Goal: Transaction & Acquisition: Book appointment/travel/reservation

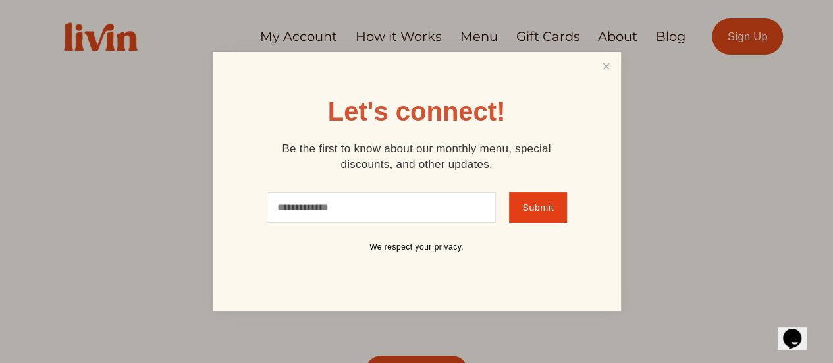
drag, startPoint x: 345, startPoint y: 196, endPoint x: 321, endPoint y: 215, distance: 30.0
click at [280, 209] on input "text" at bounding box center [382, 207] width 230 height 30
click at [324, 214] on input "text" at bounding box center [382, 207] width 230 height 30
type input "**********"
click at [547, 211] on span "Submit" at bounding box center [538, 207] width 32 height 11
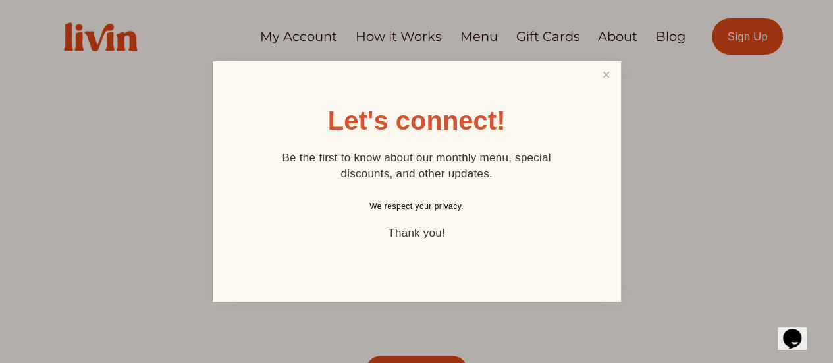
drag, startPoint x: 547, startPoint y: 211, endPoint x: 814, endPoint y: 65, distance: 304.8
click at [814, 65] on div at bounding box center [416, 181] width 833 height 363
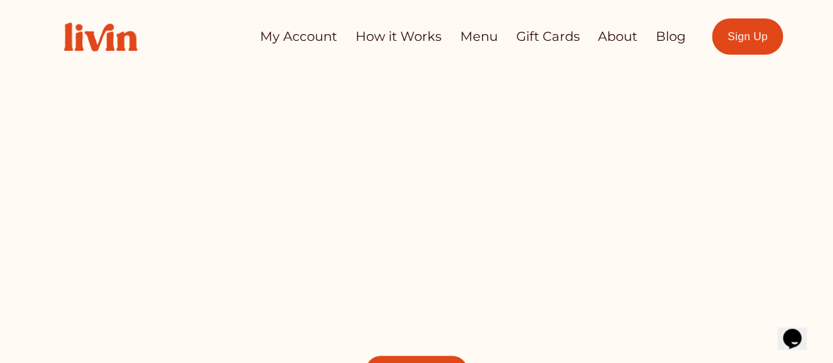
drag, startPoint x: 837, startPoint y: 178, endPoint x: 803, endPoint y: 20, distance: 161.0
click at [803, 20] on div "Skip to Content My Account How it Works Menu Gift Cards About" at bounding box center [416, 36] width 833 height 73
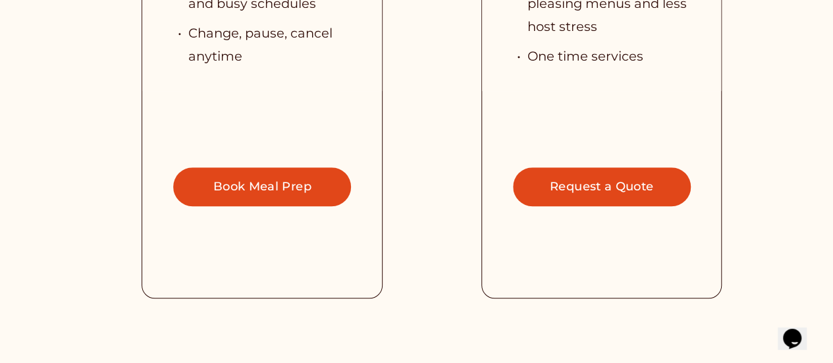
scroll to position [2898, 0]
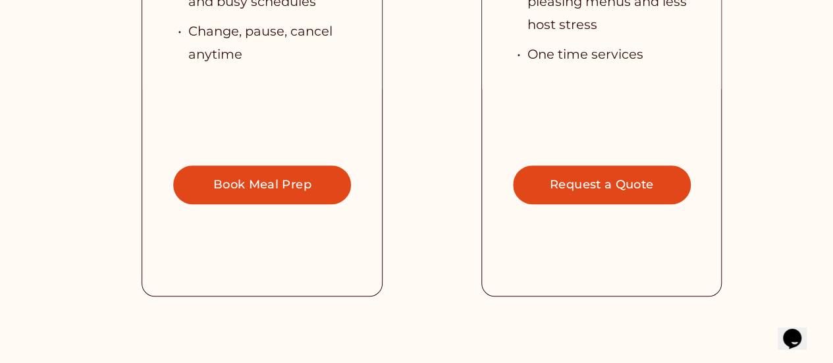
click at [290, 167] on link "Book Meal Prep" at bounding box center [262, 184] width 178 height 39
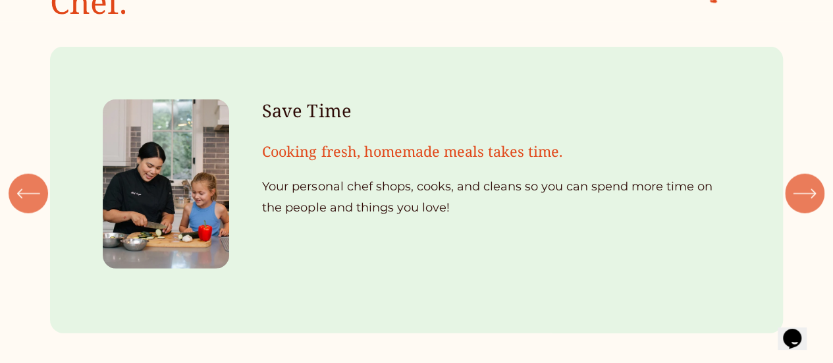
scroll to position [1449, 0]
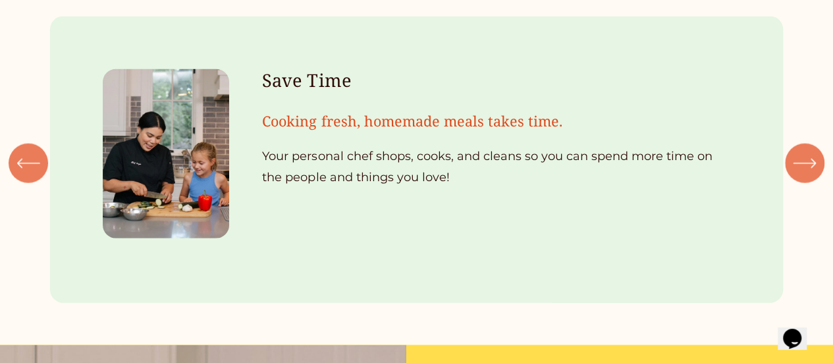
click at [802, 152] on icon "\a \a \a Next\a \a" at bounding box center [805, 164] width 24 height 24
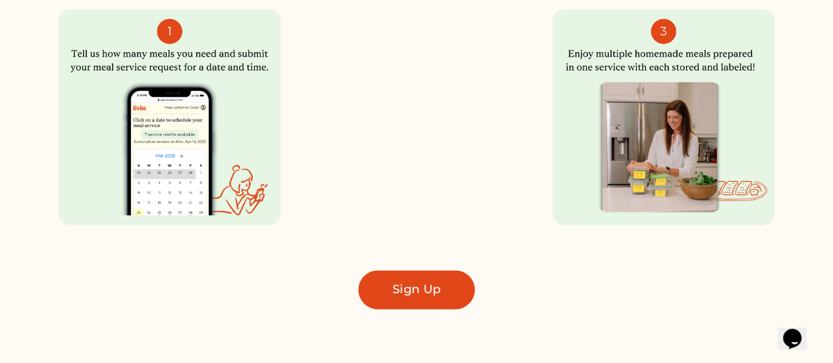
scroll to position [922, 0]
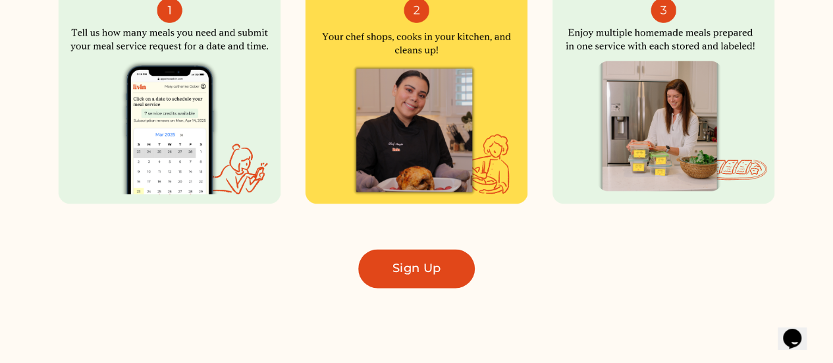
click at [431, 272] on link "Sign Up" at bounding box center [416, 268] width 116 height 39
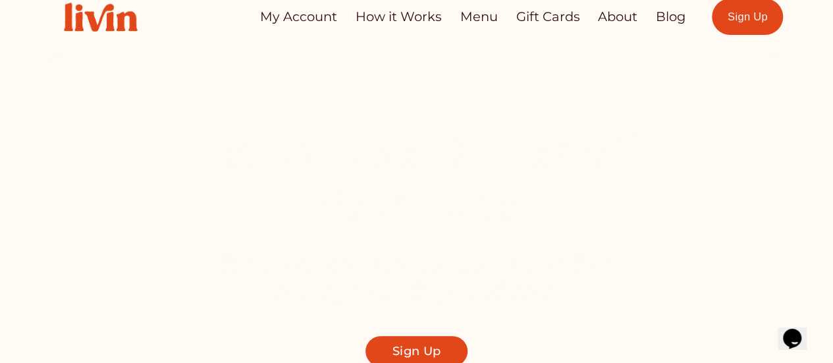
scroll to position [0, 0]
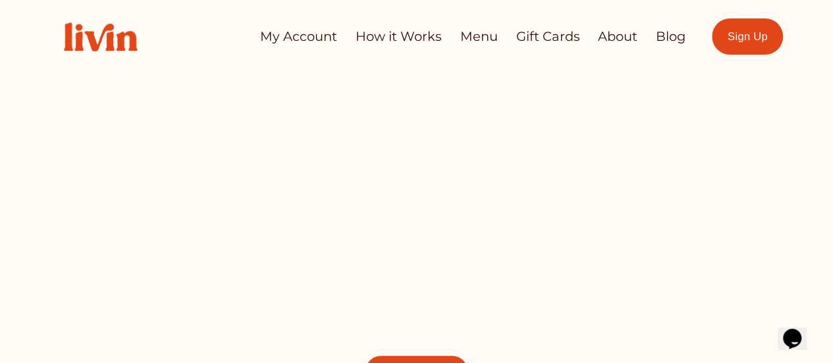
click at [303, 41] on link "My Account" at bounding box center [298, 37] width 77 height 26
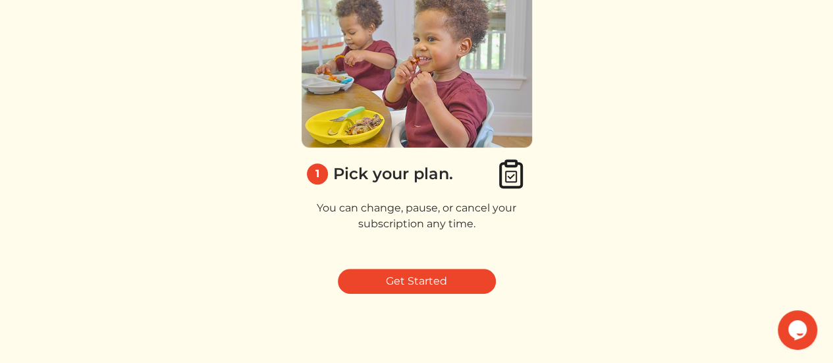
scroll to position [175, 0]
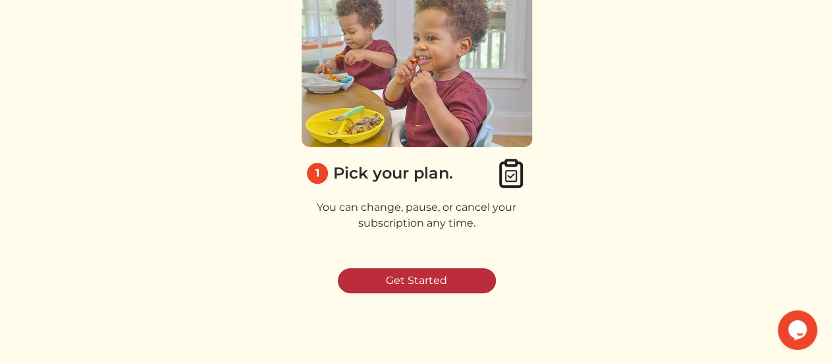
click at [432, 273] on link "Get Started" at bounding box center [417, 280] width 158 height 25
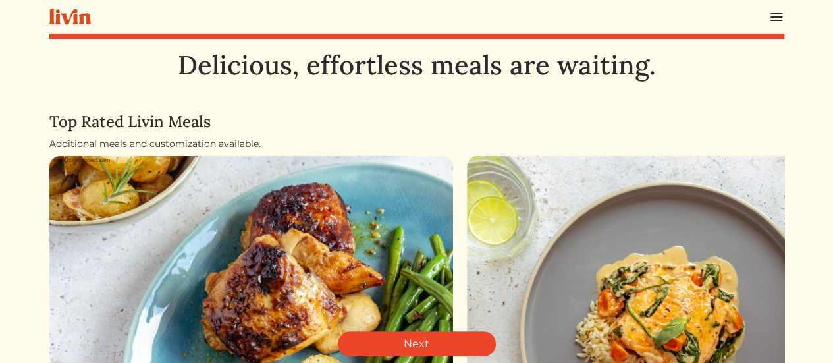
click at [777, 11] on img at bounding box center [777, 17] width 16 height 16
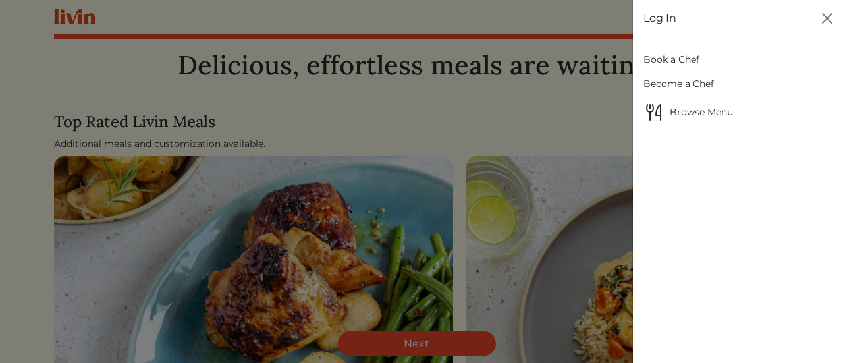
click at [694, 53] on link "Book a Chef" at bounding box center [738, 59] width 189 height 24
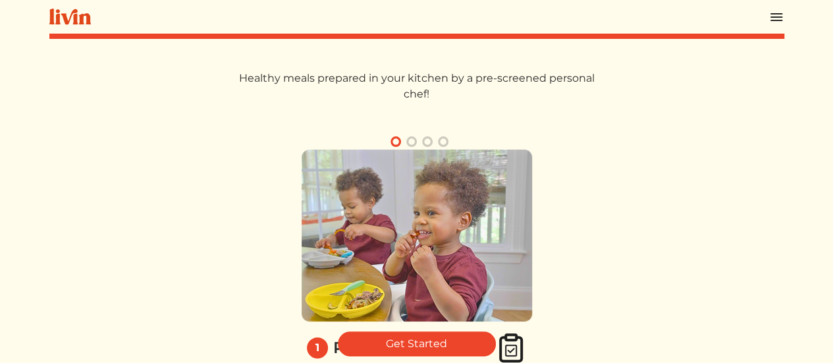
click at [773, 15] on img at bounding box center [777, 17] width 16 height 16
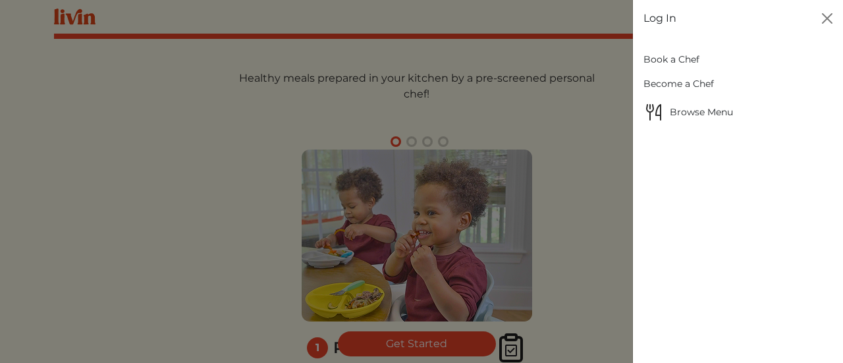
click at [684, 111] on span "Browse Menu" at bounding box center [738, 111] width 189 height 21
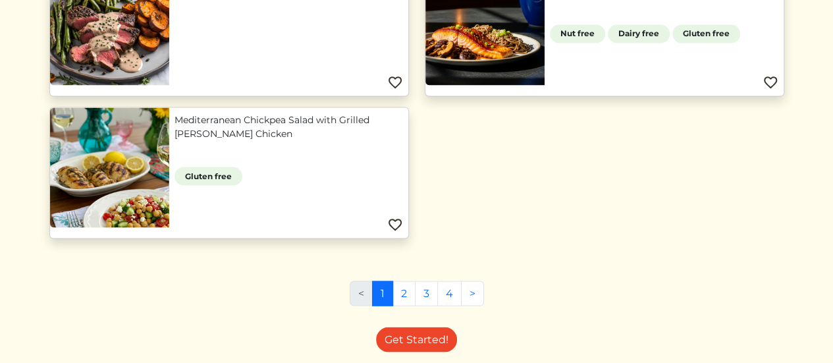
scroll to position [1183, 0]
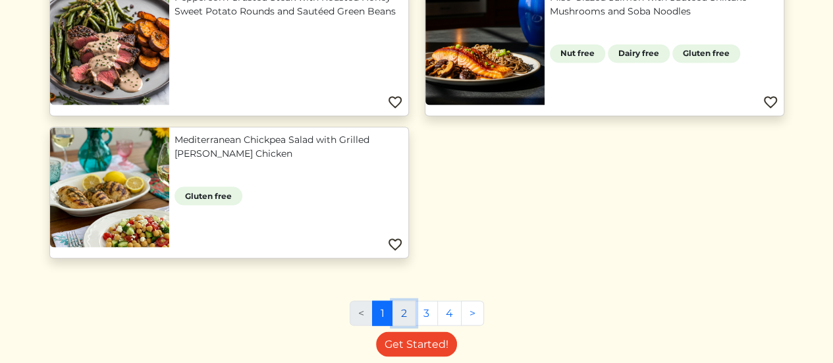
click at [406, 312] on link "2" at bounding box center [404, 312] width 23 height 25
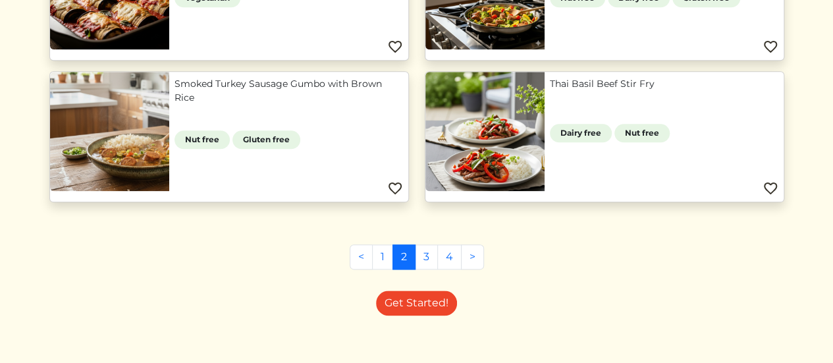
scroll to position [682, 0]
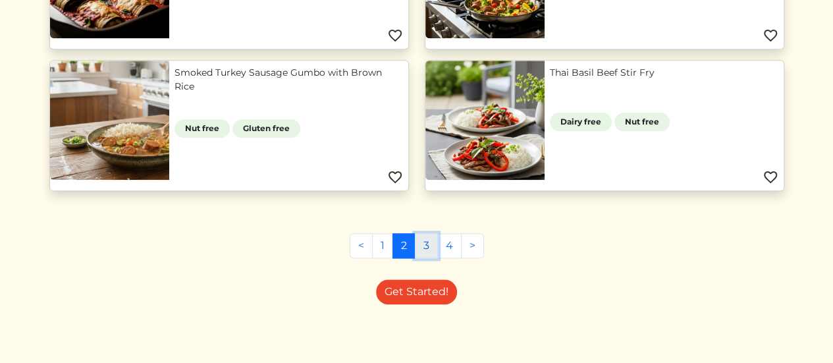
click at [427, 244] on link "3" at bounding box center [426, 245] width 23 height 25
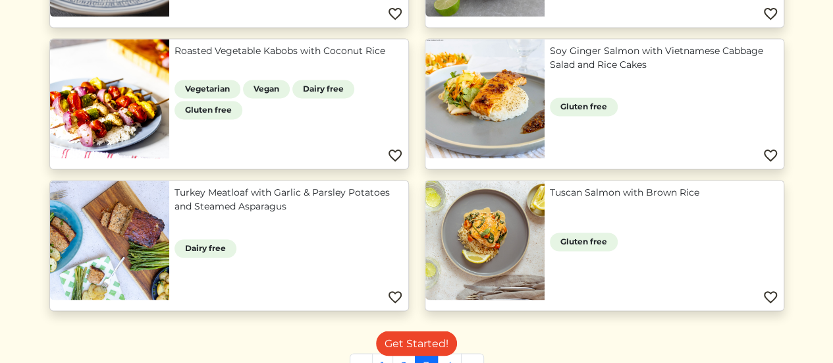
scroll to position [1107, 0]
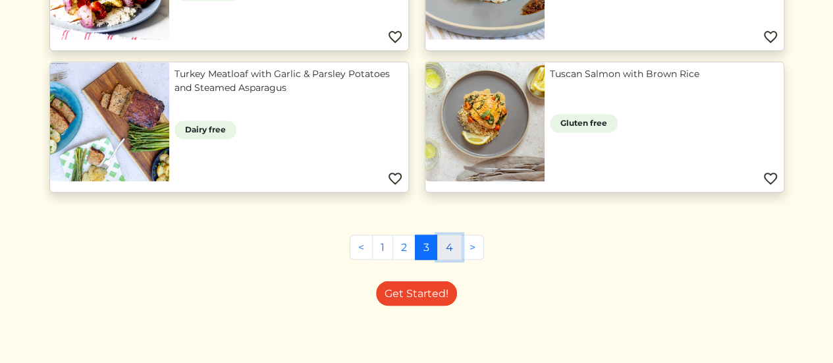
click at [446, 243] on link "4" at bounding box center [449, 246] width 24 height 25
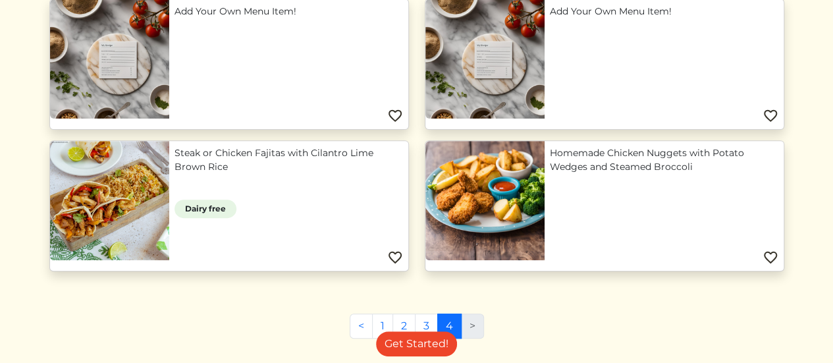
scroll to position [258, 0]
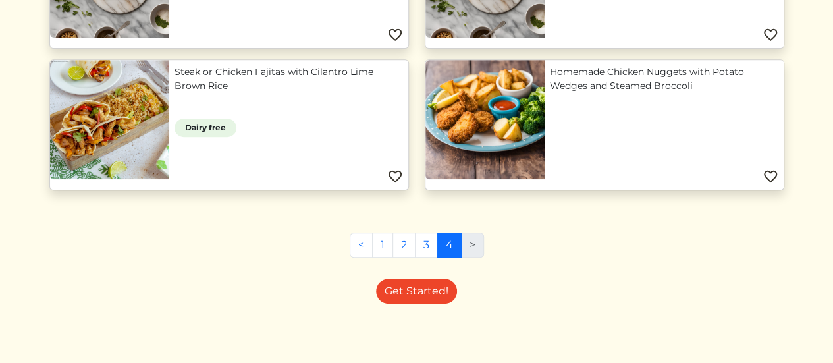
click at [477, 243] on li ">" at bounding box center [473, 245] width 22 height 25
click at [472, 242] on li ">" at bounding box center [473, 245] width 22 height 25
click at [470, 242] on li ">" at bounding box center [473, 245] width 22 height 25
click at [223, 70] on link "Steak or Chicken Fajitas with Cilantro Lime Brown Rice" at bounding box center [289, 79] width 229 height 28
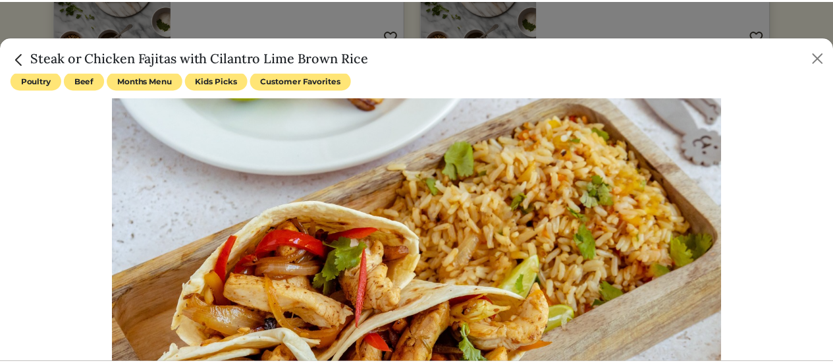
scroll to position [0, 0]
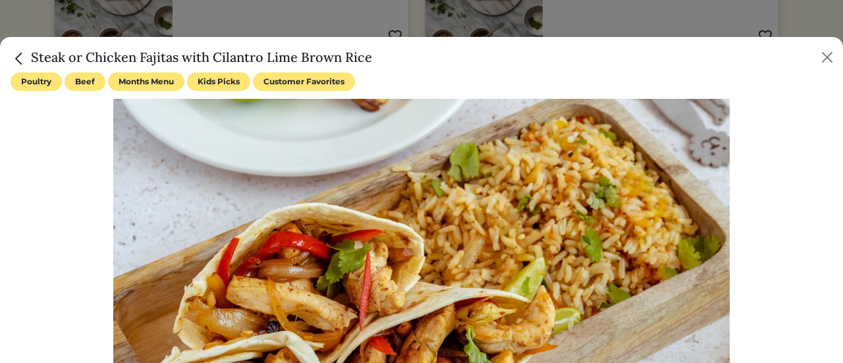
click at [311, 84] on span "Customer Favorites" at bounding box center [304, 81] width 102 height 18
click at [291, 94] on div "Poultry Beef Months Menu Kids Picks Customer Favorites Dairy free Everyday is C…" at bounding box center [422, 322] width 822 height 501
click at [291, 86] on span "Customer Favorites" at bounding box center [304, 81] width 102 height 18
click at [317, 86] on span "Customer Favorites" at bounding box center [304, 81] width 102 height 18
drag, startPoint x: 317, startPoint y: 86, endPoint x: 298, endPoint y: 84, distance: 19.1
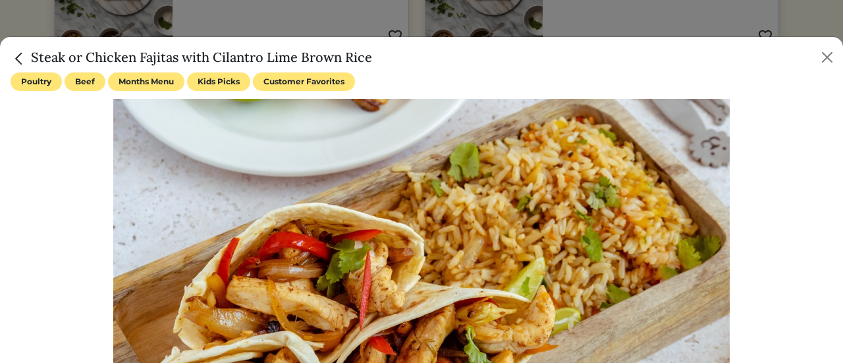
click at [298, 84] on span "Customer Favorites" at bounding box center [304, 81] width 102 height 18
click at [827, 54] on button "Close" at bounding box center [827, 57] width 21 height 21
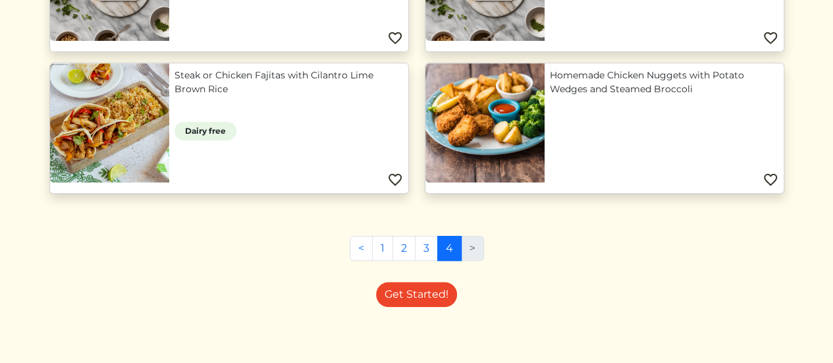
click at [469, 246] on li ">" at bounding box center [473, 248] width 22 height 25
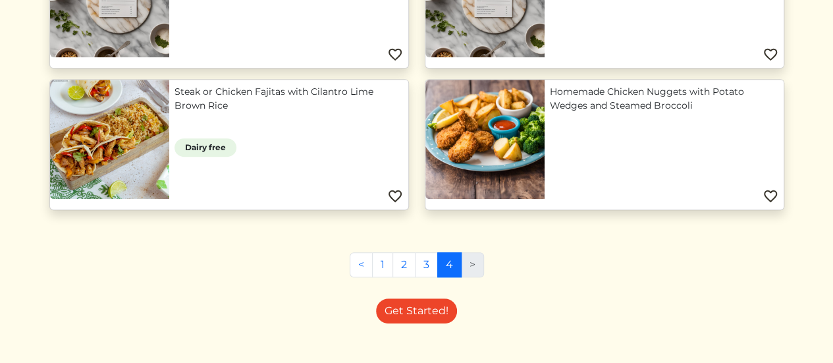
scroll to position [258, 0]
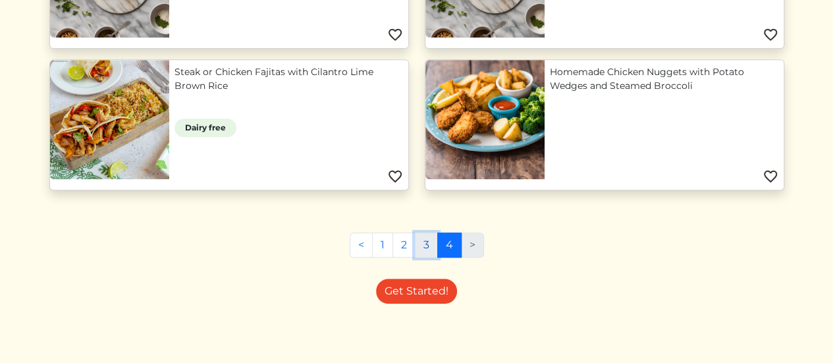
click at [425, 246] on link "3" at bounding box center [426, 245] width 23 height 25
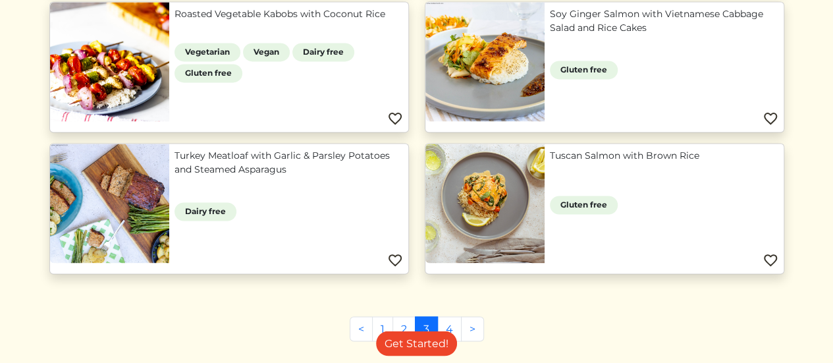
scroll to position [1054, 0]
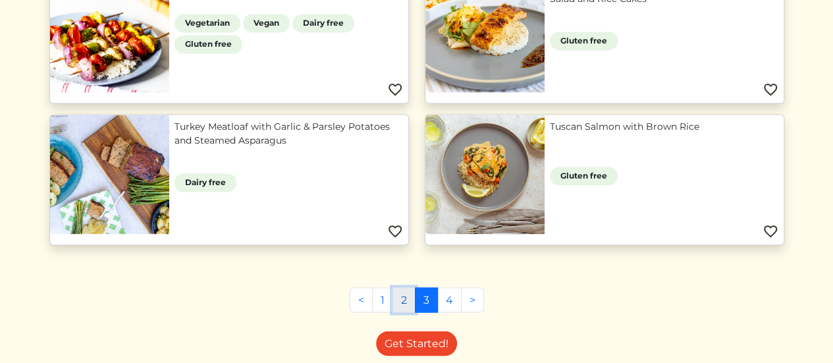
click at [408, 293] on link "2" at bounding box center [404, 299] width 23 height 25
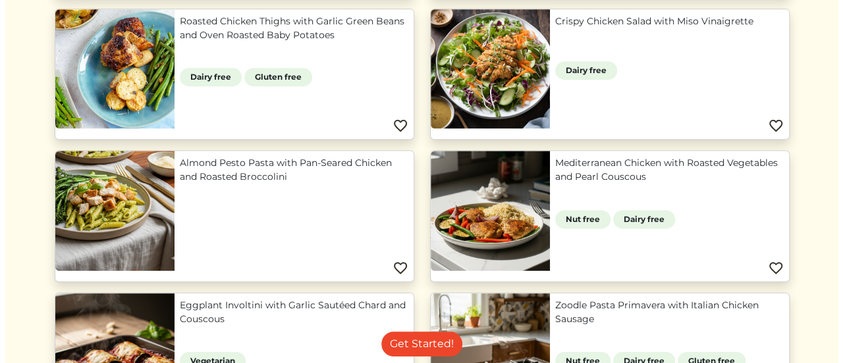
scroll to position [329, 0]
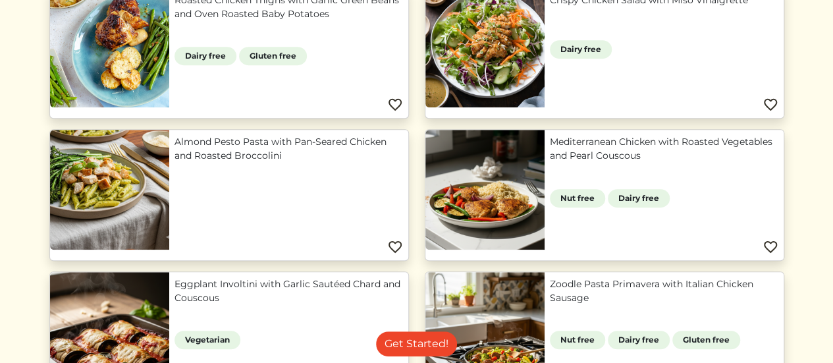
click at [260, 148] on link "Almond Pesto Pasta with Pan-Seared Chicken and Roasted Broccolini" at bounding box center [289, 149] width 229 height 28
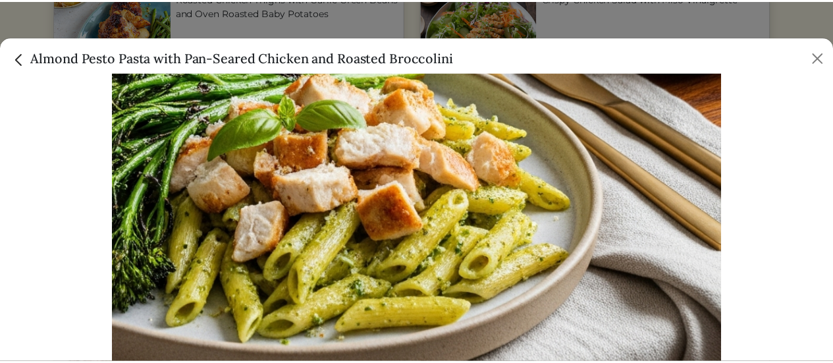
scroll to position [0, 0]
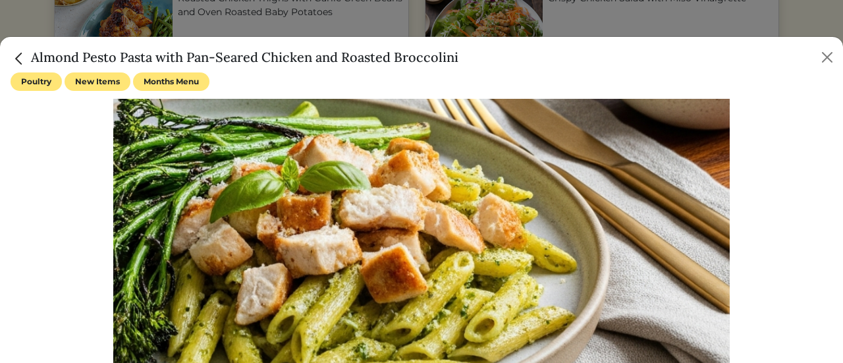
click at [161, 86] on span "Months Menu" at bounding box center [171, 81] width 76 height 18
click at [42, 83] on span "Poultry" at bounding box center [36, 81] width 51 height 18
drag, startPoint x: 42, startPoint y: 83, endPoint x: 34, endPoint y: 80, distance: 8.6
click at [34, 80] on span "Poultry" at bounding box center [36, 81] width 51 height 18
click at [32, 81] on span "Poultry" at bounding box center [36, 81] width 51 height 18
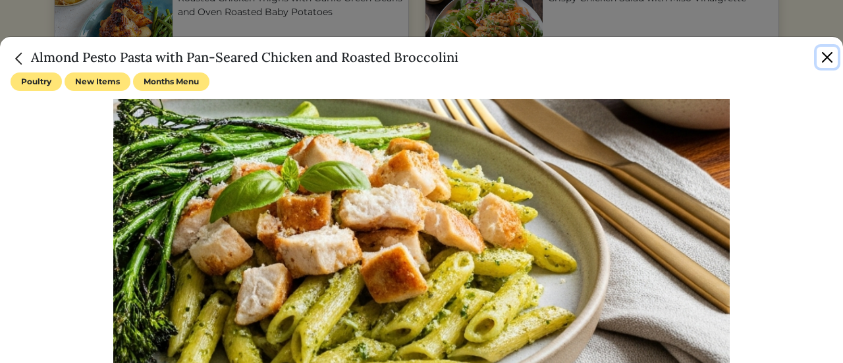
click at [827, 52] on button "Close" at bounding box center [827, 57] width 21 height 21
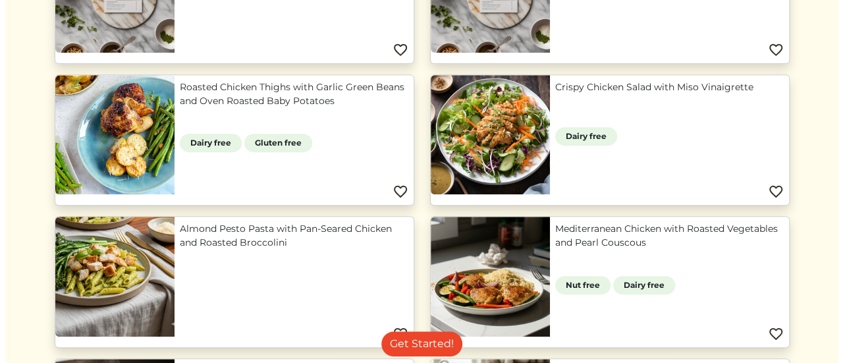
scroll to position [198, 0]
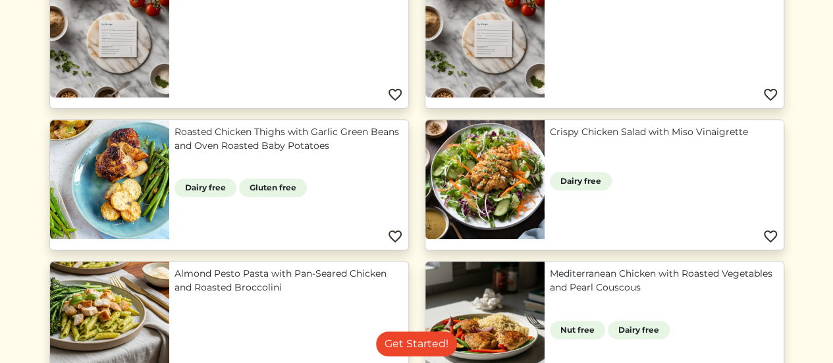
click at [550, 294] on link "Mediterranean Chicken with Roasted Vegetables and Pearl Couscous" at bounding box center [664, 281] width 229 height 28
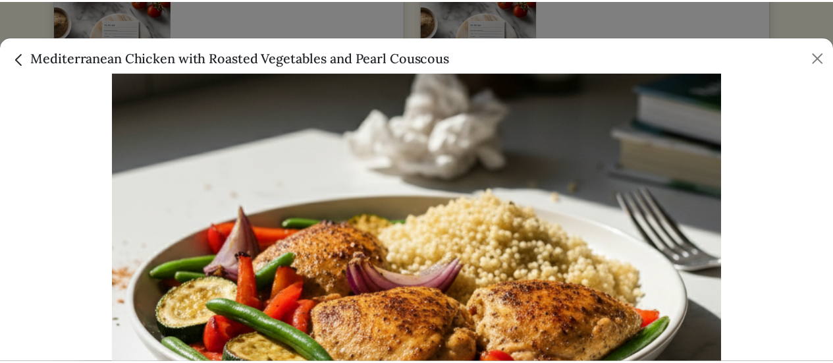
scroll to position [132, 0]
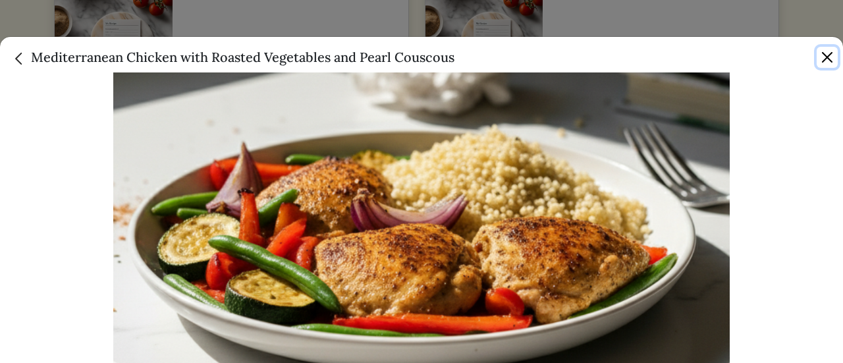
click at [829, 56] on button "Close" at bounding box center [827, 57] width 21 height 21
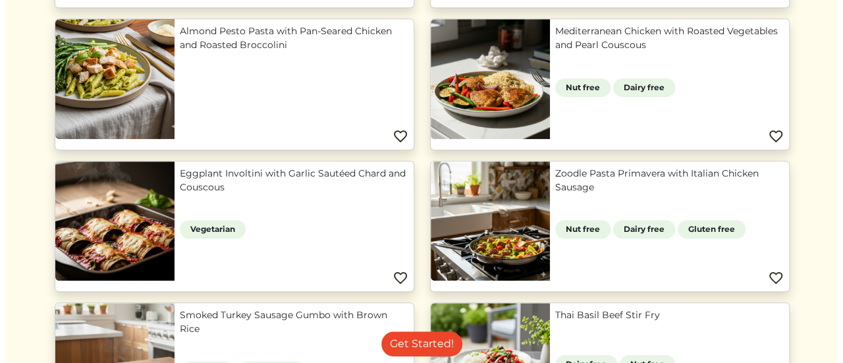
scroll to position [461, 0]
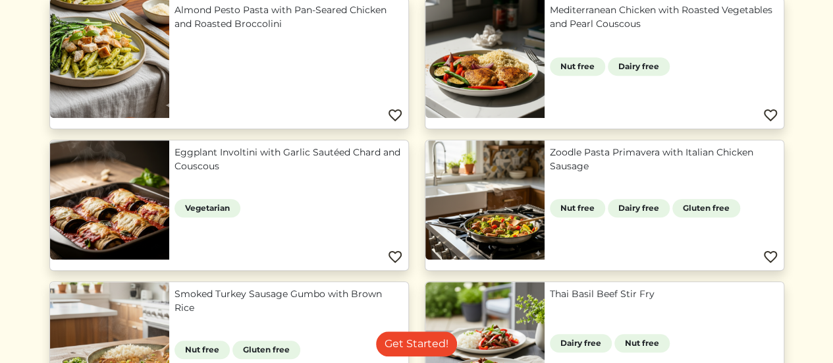
click at [550, 173] on link "Zoodle Pasta Primavera with Italian Chicken Sausage" at bounding box center [664, 160] width 229 height 28
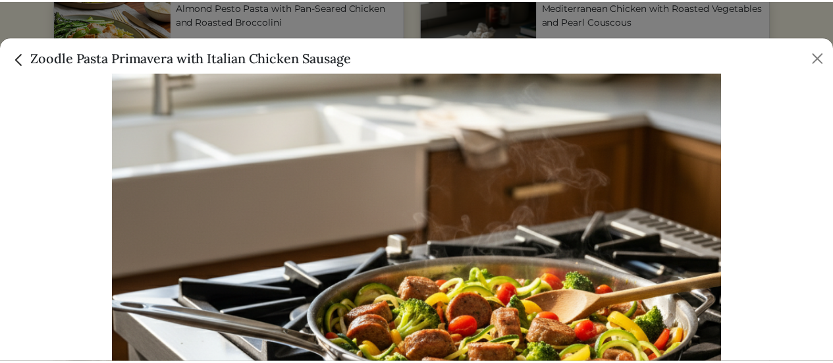
scroll to position [225, 0]
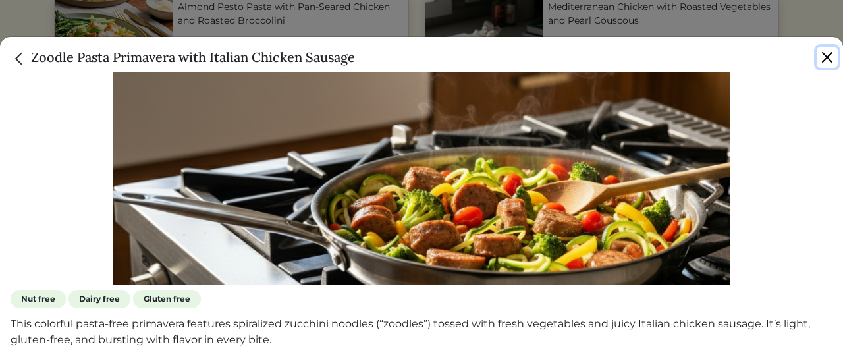
click at [822, 59] on button "Close" at bounding box center [827, 57] width 21 height 21
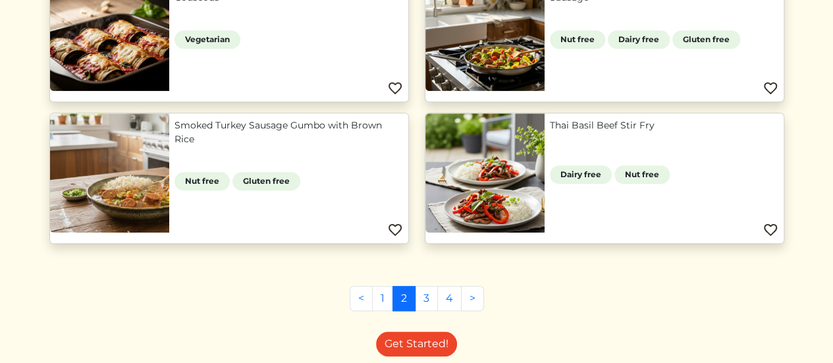
scroll to position [659, 0]
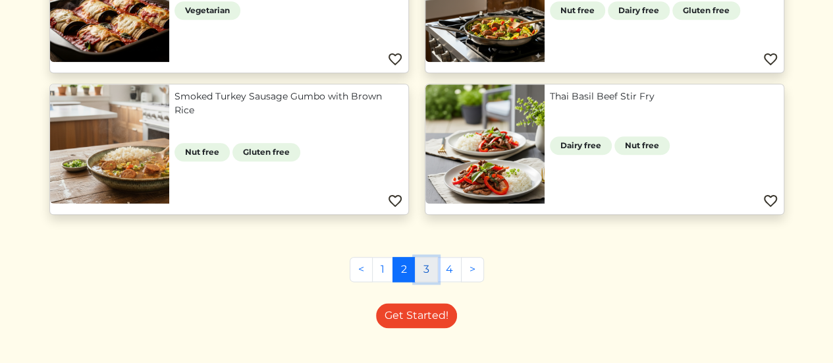
click at [424, 264] on link "3" at bounding box center [426, 269] width 23 height 25
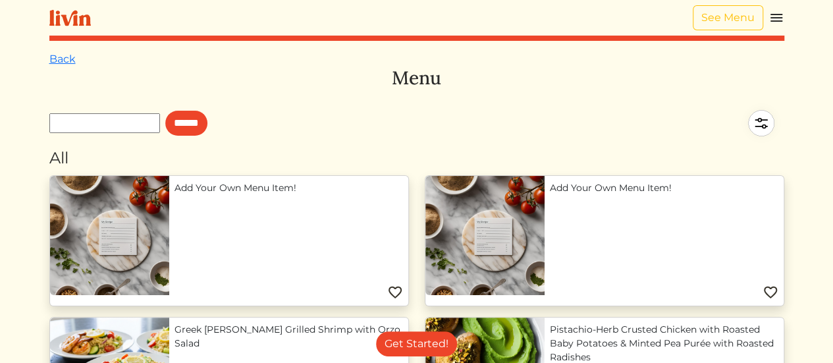
click at [776, 17] on img at bounding box center [777, 18] width 16 height 16
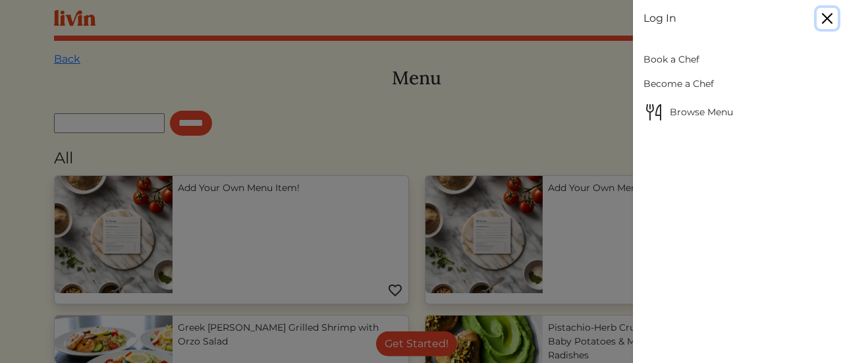
click at [830, 14] on button "Close" at bounding box center [827, 18] width 21 height 21
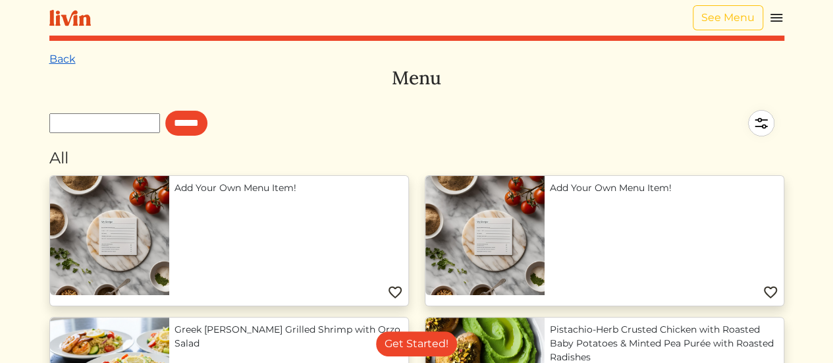
click at [63, 61] on link "Back" at bounding box center [62, 59] width 26 height 13
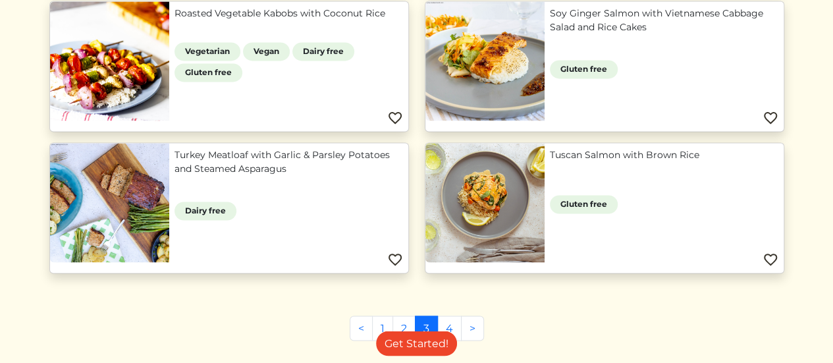
scroll to position [1054, 0]
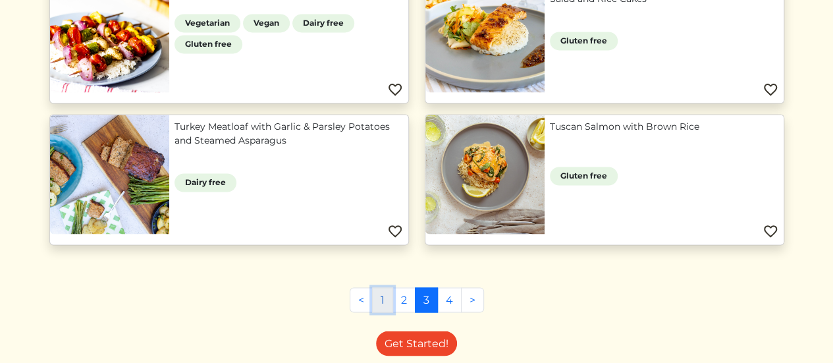
click at [378, 298] on link "1" at bounding box center [382, 299] width 21 height 25
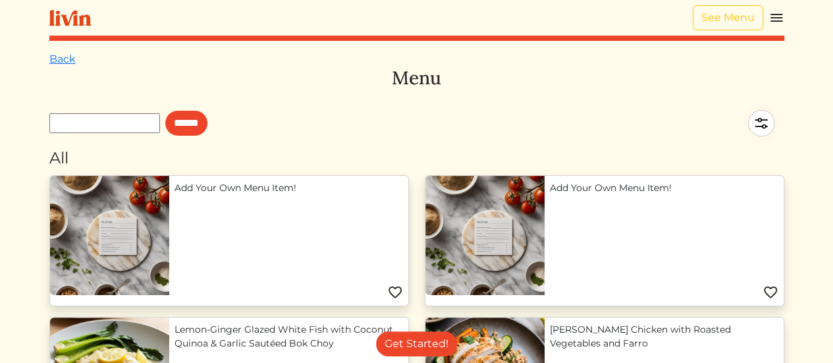
click at [285, 195] on link "Add Your Own Menu Item!" at bounding box center [289, 188] width 229 height 14
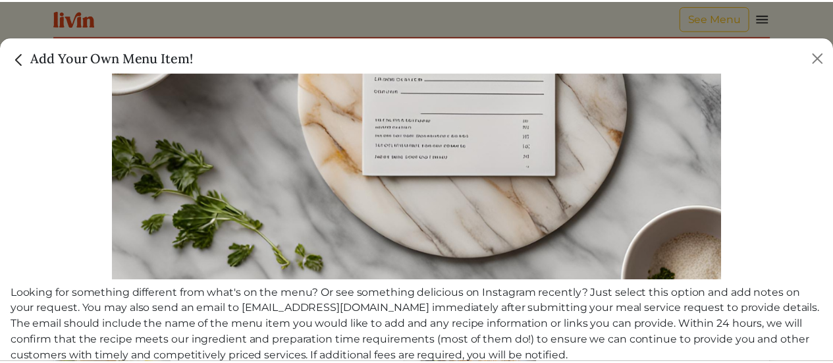
scroll to position [246, 0]
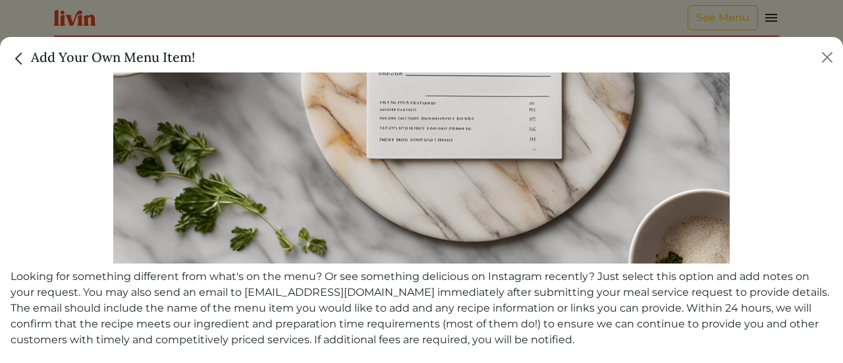
click at [22, 56] on img "Close" at bounding box center [19, 58] width 17 height 17
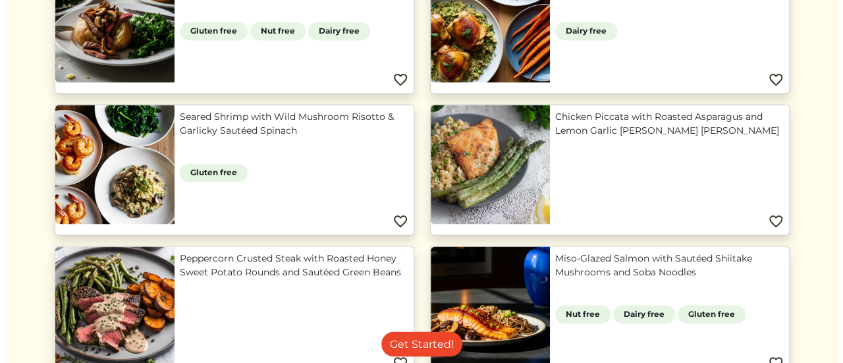
scroll to position [922, 0]
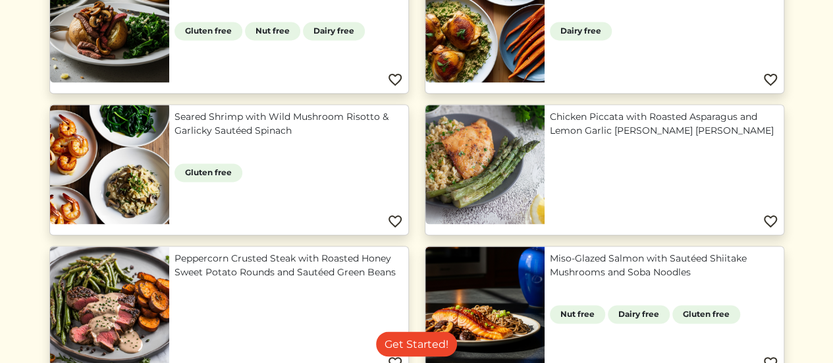
click at [290, 260] on link "Peppercorn Crusted Steak with Roasted Honey Sweet Potato Rounds and Sautéed Gre…" at bounding box center [289, 266] width 229 height 28
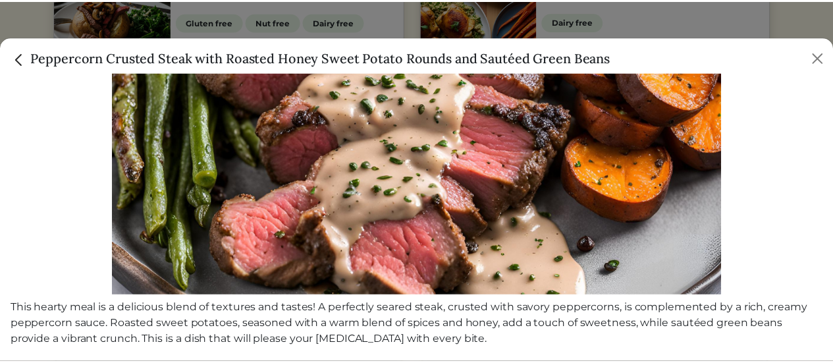
scroll to position [215, 0]
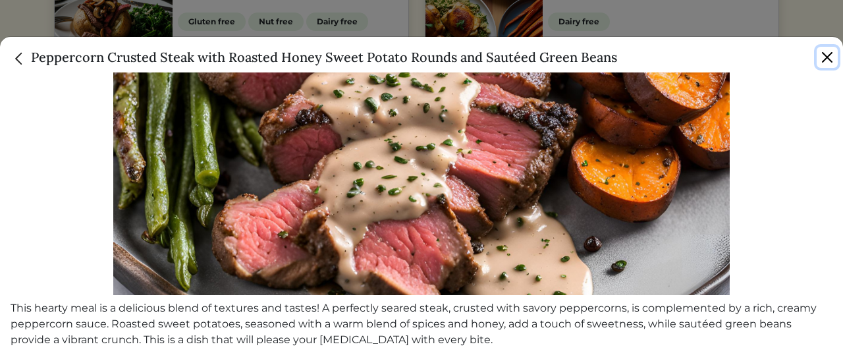
click at [825, 57] on button "Close" at bounding box center [827, 57] width 21 height 21
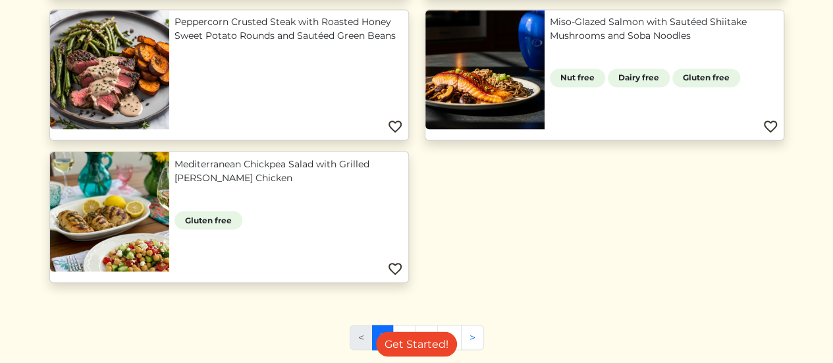
scroll to position [1186, 0]
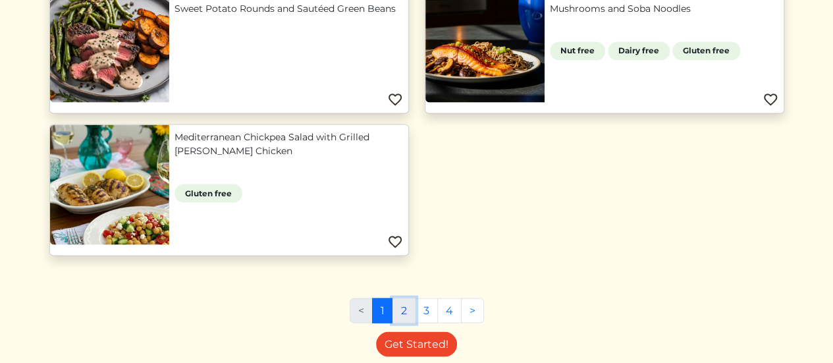
click at [402, 310] on link "2" at bounding box center [404, 310] width 23 height 25
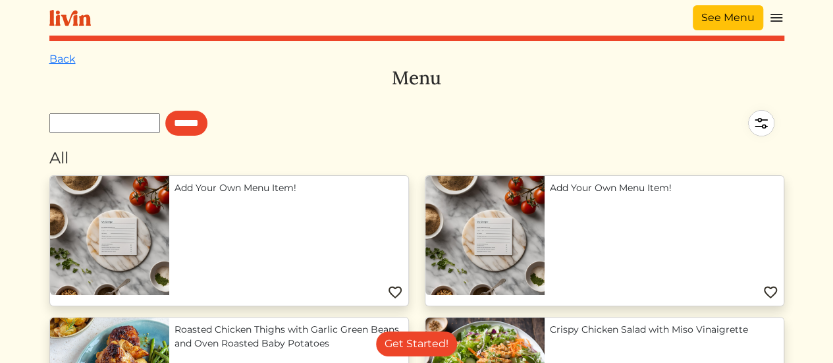
click at [744, 14] on link "See Menu" at bounding box center [728, 17] width 70 height 25
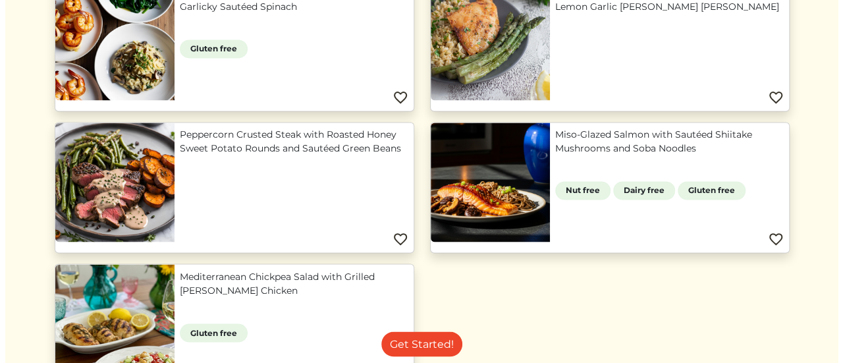
scroll to position [1120, 0]
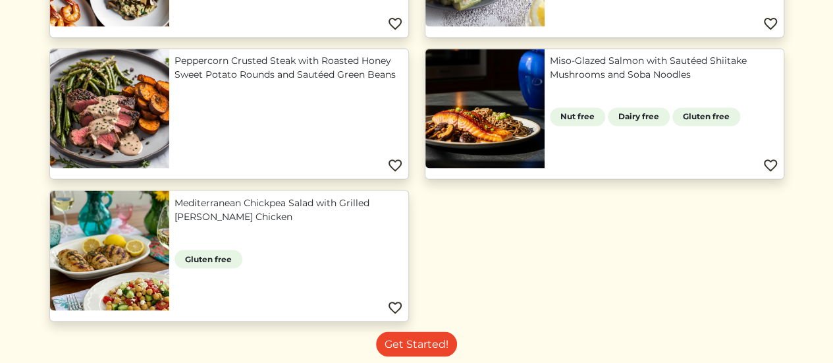
click at [597, 82] on link "Miso-Glazed Salmon with Sautéed Shiitake Mushrooms and Soba Noodles" at bounding box center [664, 68] width 229 height 28
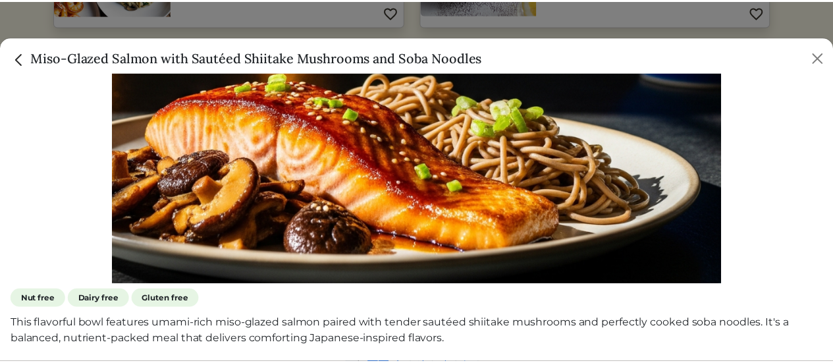
scroll to position [0, 0]
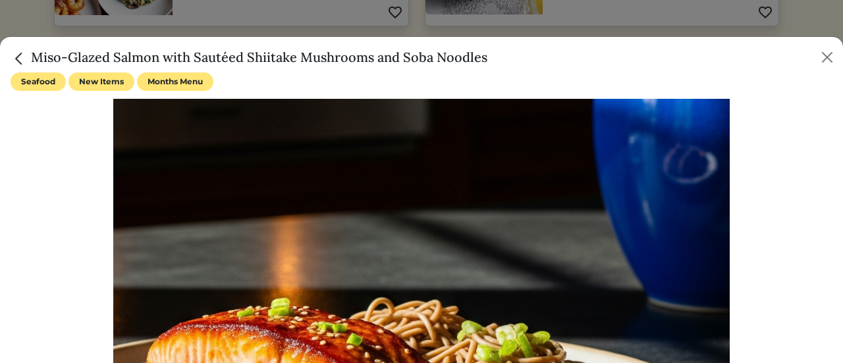
click at [176, 85] on span "Months Menu" at bounding box center [175, 81] width 76 height 18
click at [183, 76] on span "Months Menu" at bounding box center [175, 81] width 76 height 18
click at [826, 56] on button "Close" at bounding box center [827, 57] width 21 height 21
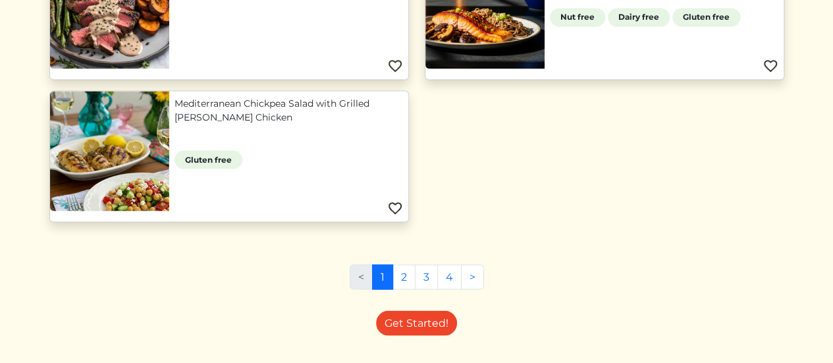
scroll to position [1249, 0]
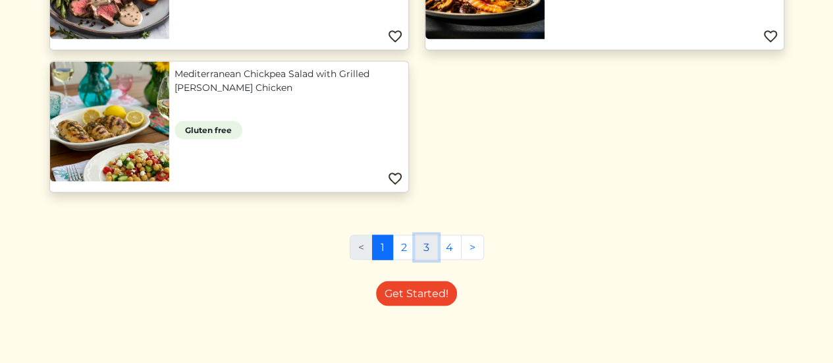
click at [429, 240] on link "3" at bounding box center [426, 246] width 23 height 25
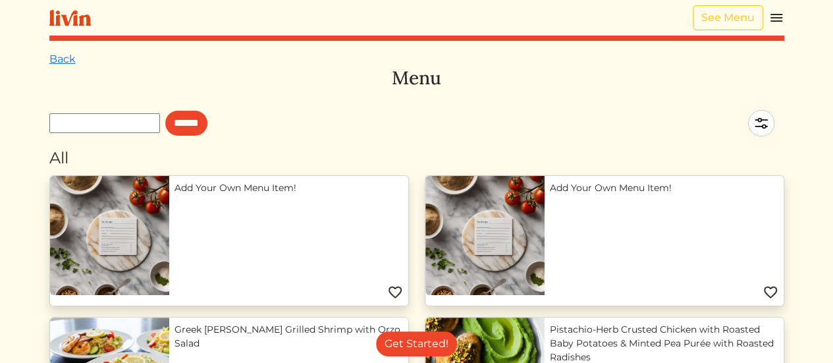
click at [765, 16] on div "See Menu" at bounding box center [739, 17] width 92 height 25
click at [774, 18] on img at bounding box center [777, 18] width 16 height 16
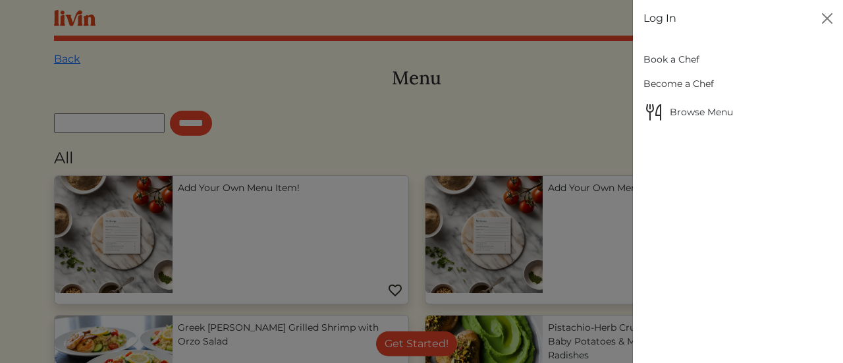
click at [675, 13] on link "Log In" at bounding box center [660, 19] width 33 height 16
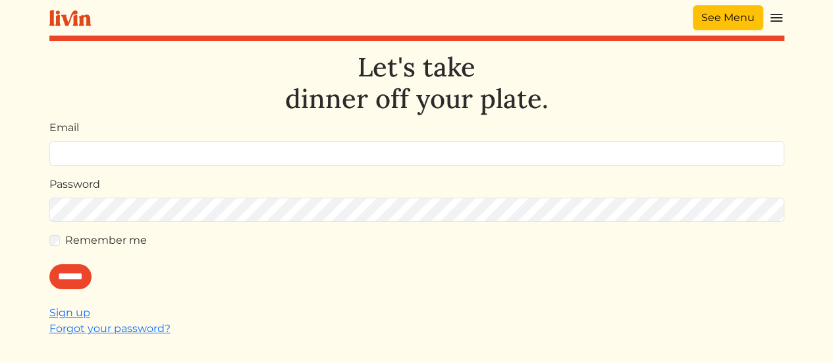
click at [726, 21] on link "See Menu" at bounding box center [728, 17] width 70 height 25
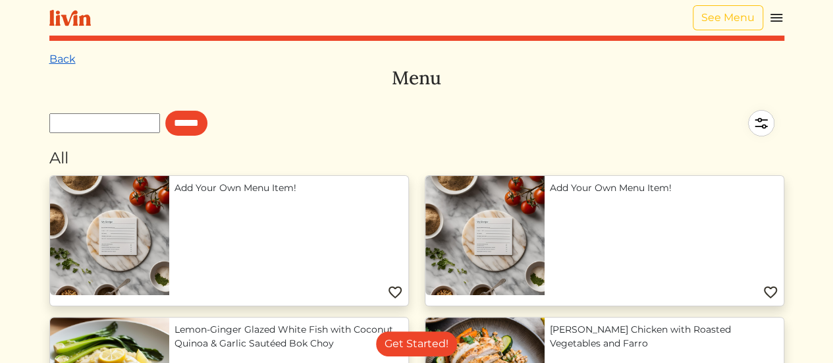
click at [60, 63] on link "Back" at bounding box center [62, 59] width 26 height 13
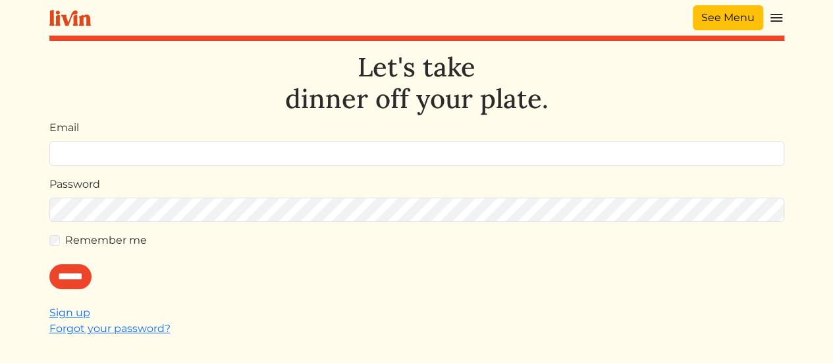
click at [737, 16] on link "See Menu" at bounding box center [728, 17] width 70 height 25
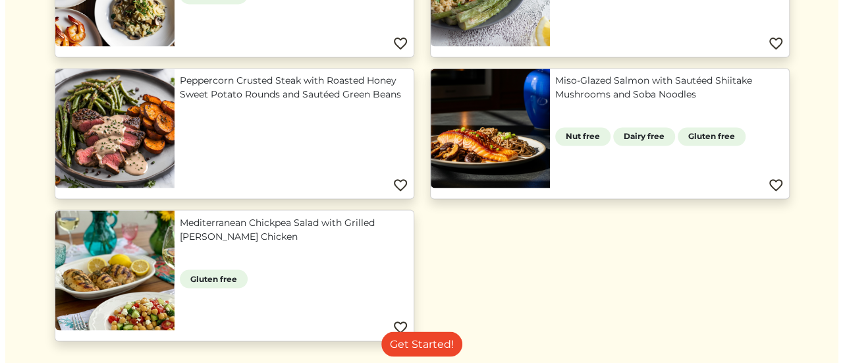
scroll to position [1120, 0]
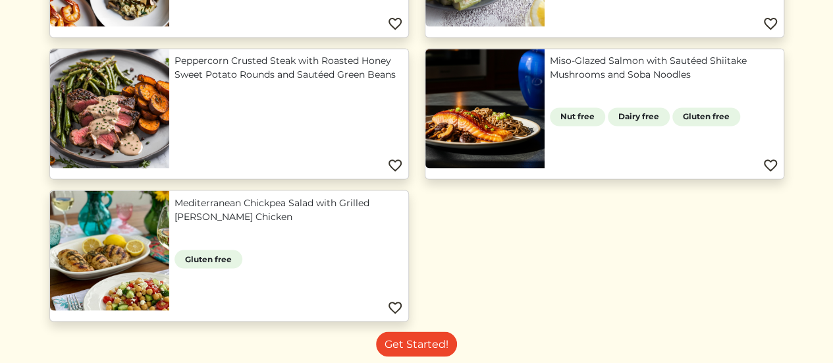
click at [644, 82] on link "Miso-Glazed Salmon with Sautéed Shiitake Mushrooms and Soba Noodles" at bounding box center [664, 68] width 229 height 28
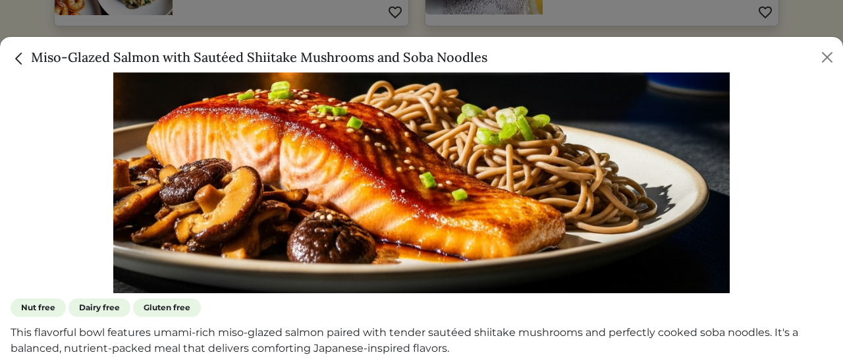
scroll to position [225, 0]
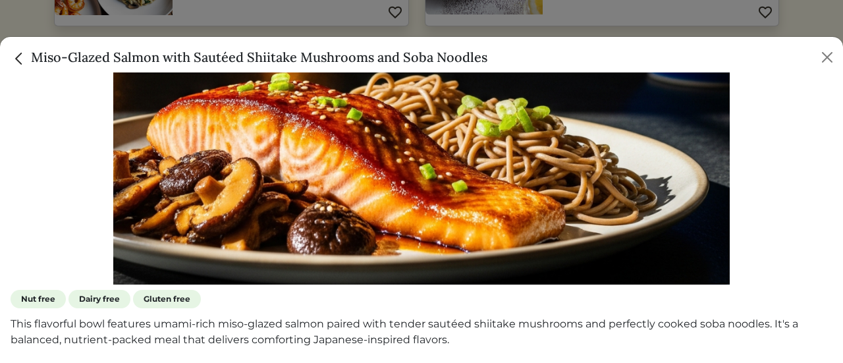
click at [109, 294] on span "Dairy free" at bounding box center [100, 299] width 62 height 18
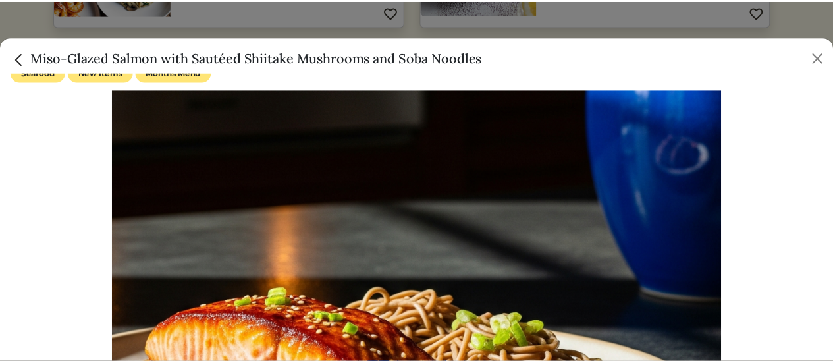
scroll to position [0, 0]
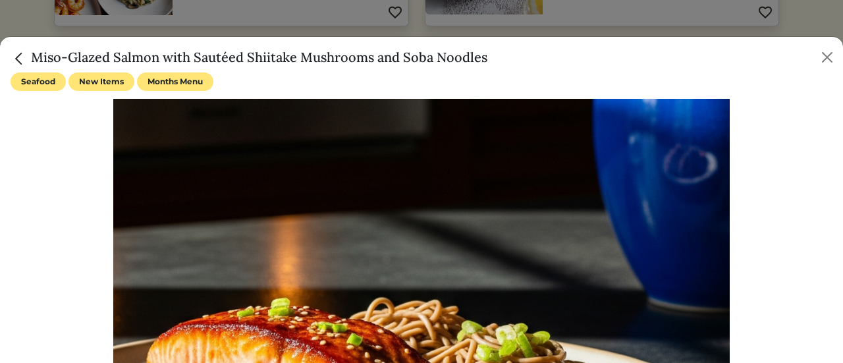
click at [20, 55] on img "Close" at bounding box center [19, 58] width 17 height 17
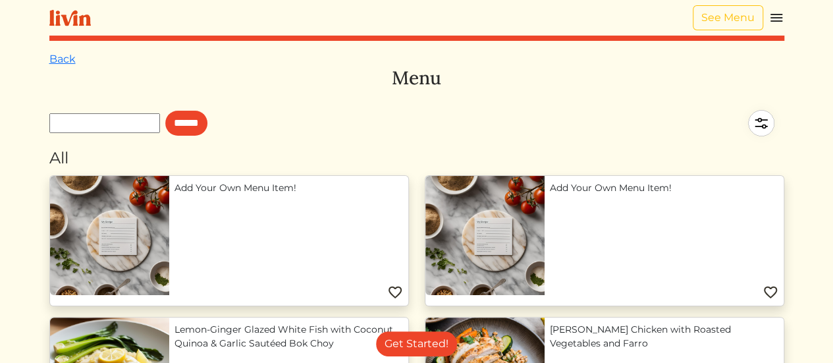
click at [773, 19] on img at bounding box center [777, 18] width 16 height 16
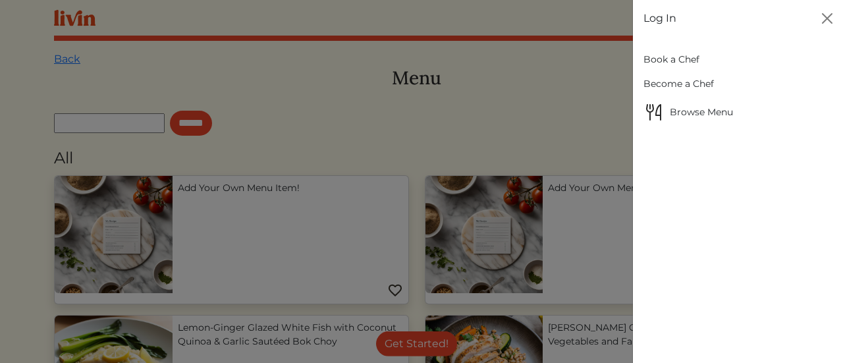
click at [684, 60] on link "Book a Chef" at bounding box center [738, 59] width 189 height 24
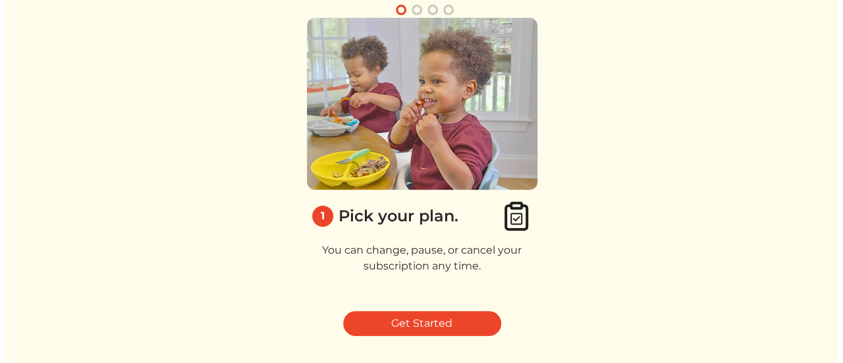
scroll to position [175, 0]
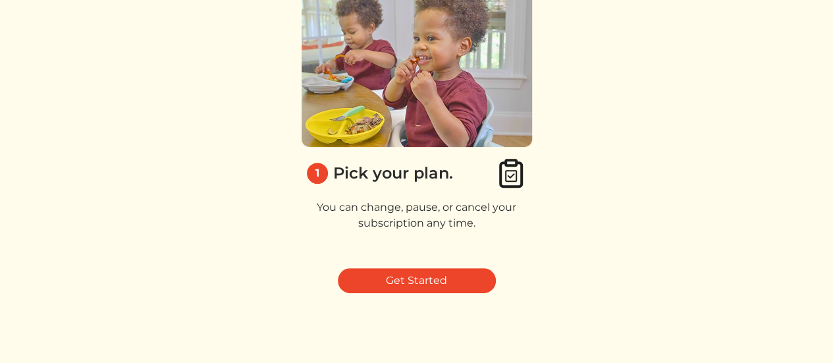
click at [508, 175] on img at bounding box center [511, 173] width 32 height 32
click at [427, 285] on link "Get Started" at bounding box center [417, 280] width 158 height 25
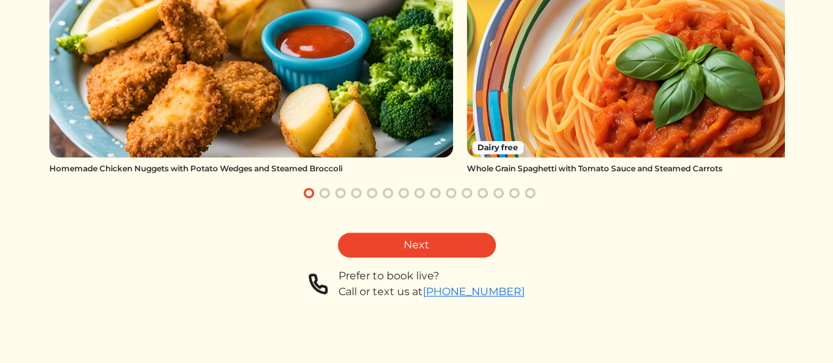
scroll to position [269, 0]
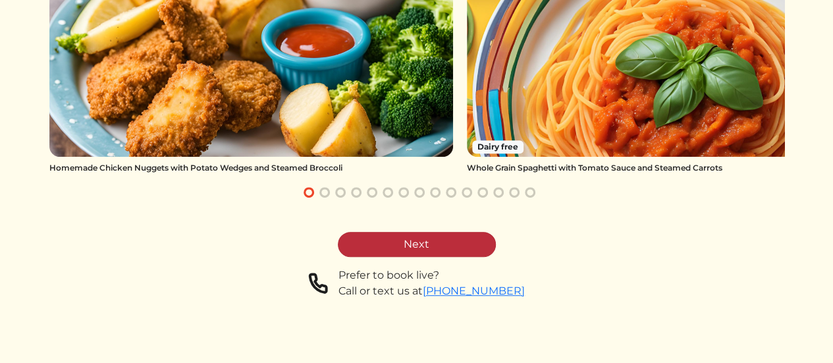
click at [435, 252] on link "Next" at bounding box center [417, 244] width 158 height 25
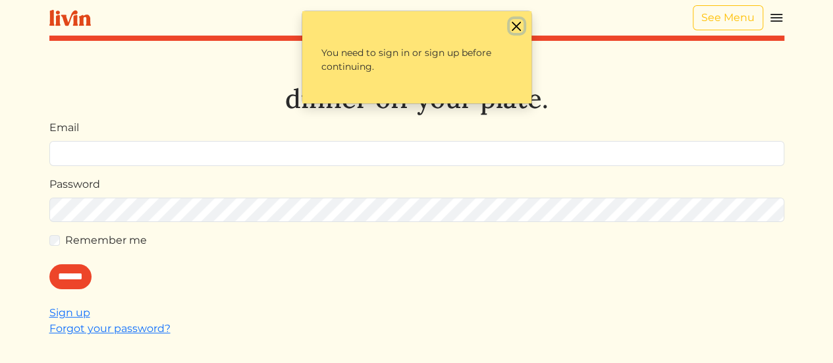
click at [516, 19] on button "Close" at bounding box center [517, 26] width 14 height 14
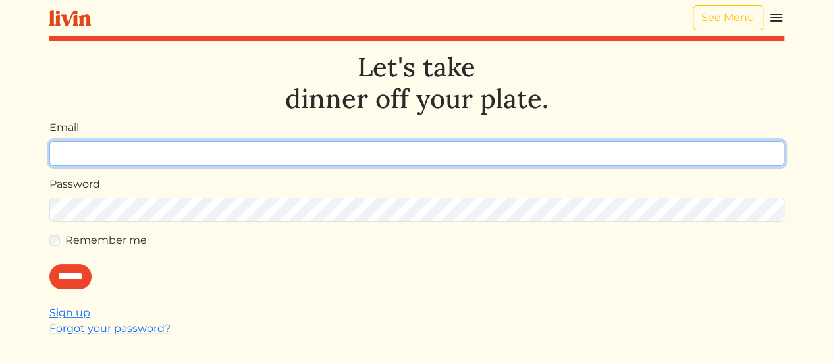
click at [102, 155] on input "Email" at bounding box center [416, 153] width 735 height 25
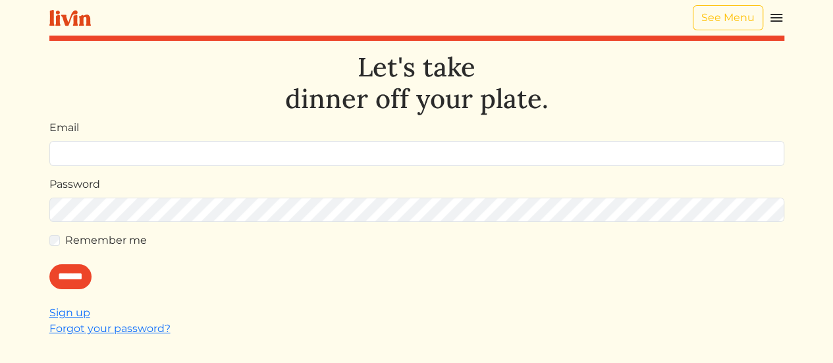
click at [775, 19] on img at bounding box center [777, 18] width 16 height 16
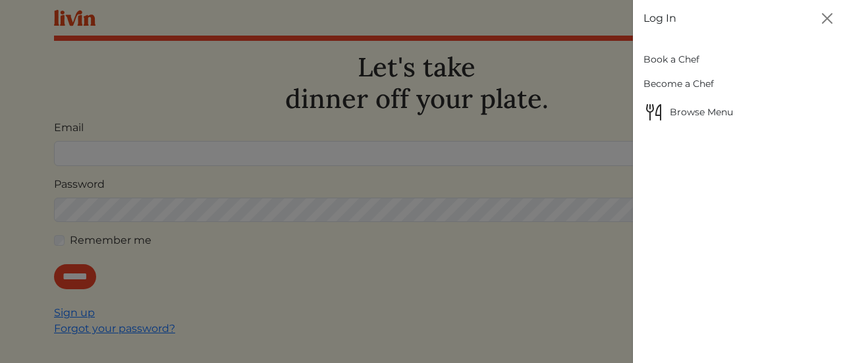
click at [669, 16] on link "Log In" at bounding box center [660, 19] width 33 height 16
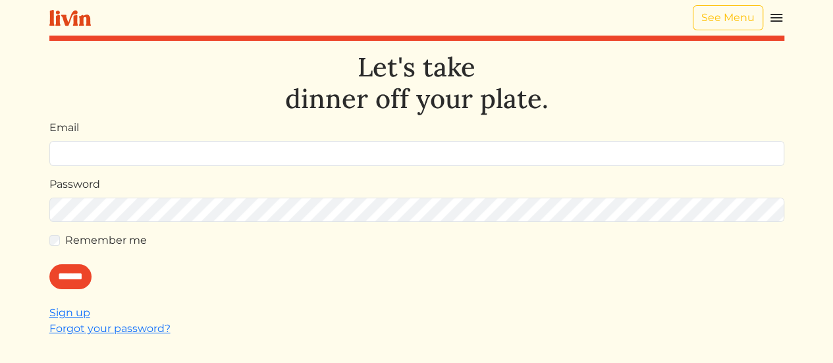
click at [94, 151] on input "Email" at bounding box center [416, 153] width 735 height 25
